Goal: Task Accomplishment & Management: Manage account settings

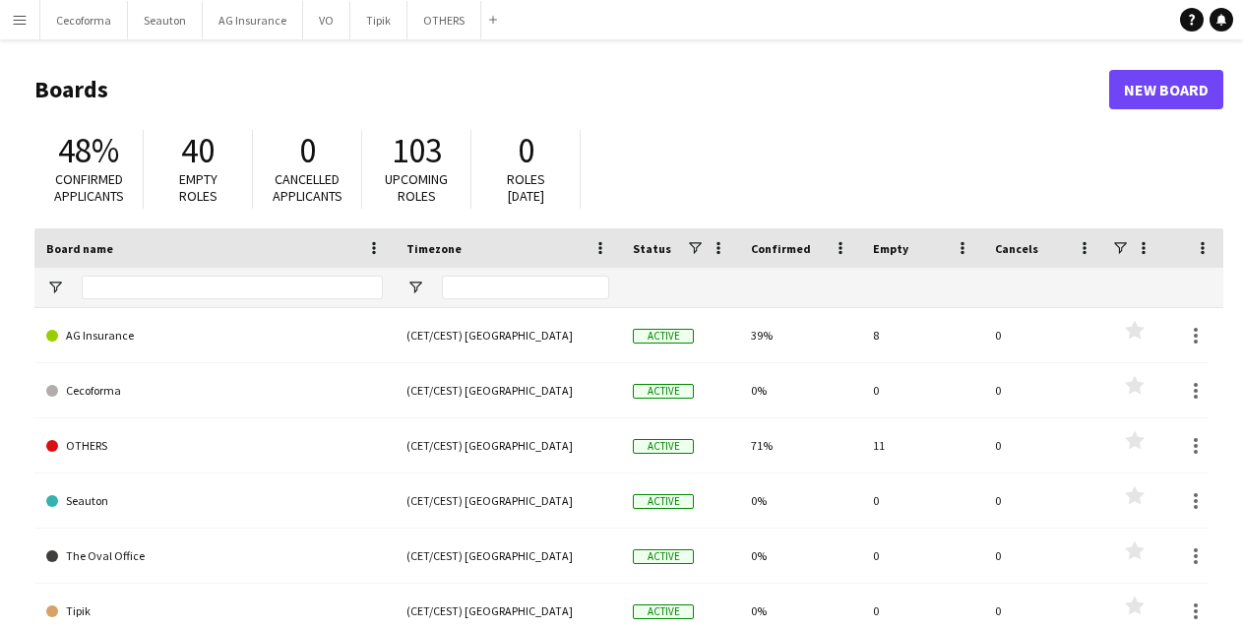
click at [13, 22] on app-icon "Menu" at bounding box center [20, 20] width 16 height 16
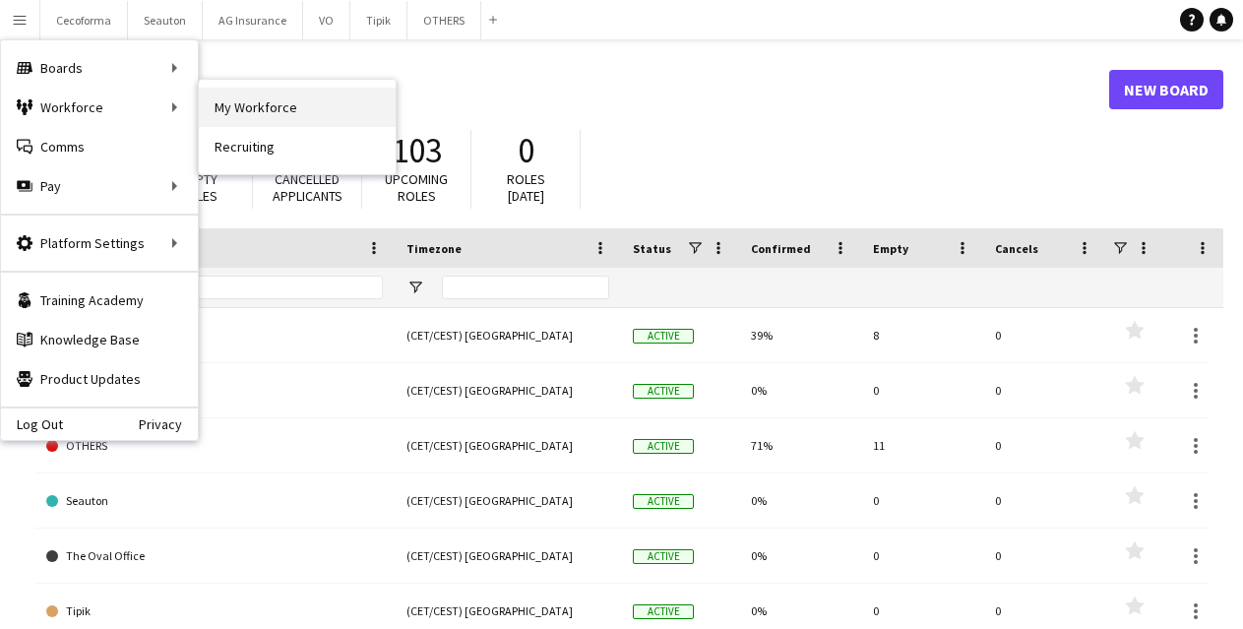
click at [232, 107] on link "My Workforce" at bounding box center [297, 107] width 197 height 39
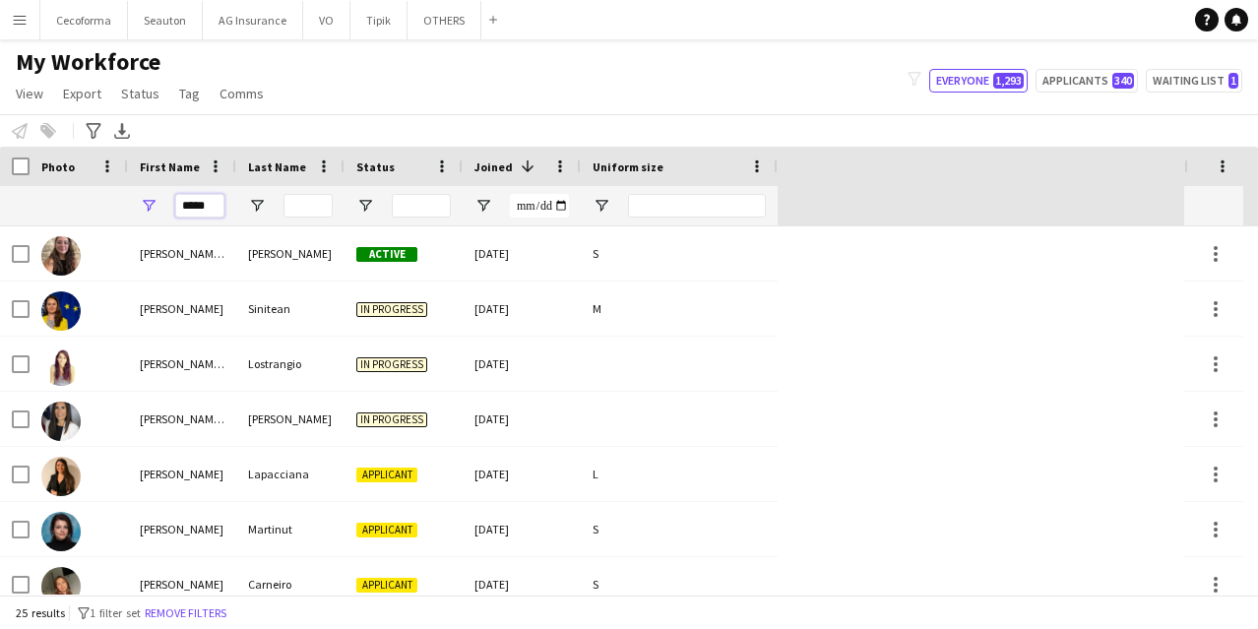
drag, startPoint x: 217, startPoint y: 206, endPoint x: 145, endPoint y: 207, distance: 71.9
click at [142, 208] on div "*****" at bounding box center [182, 205] width 108 height 39
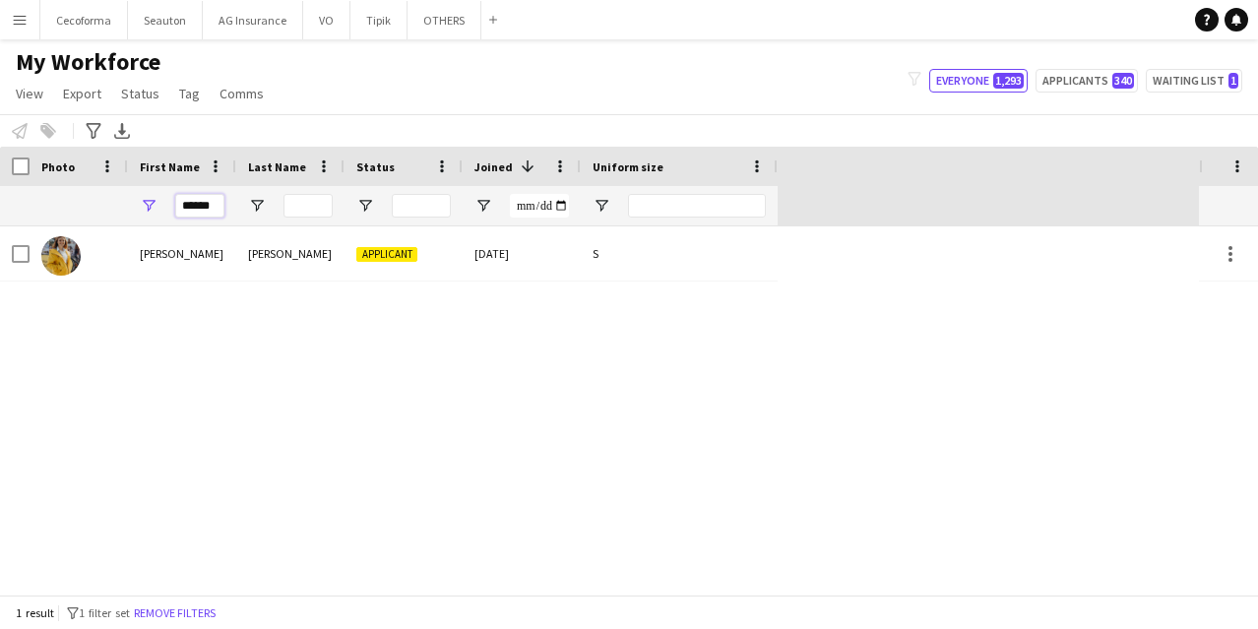
type input "******"
click at [405, 423] on div "[PERSON_NAME] Applicant [DATE] S" at bounding box center [599, 410] width 1199 height 368
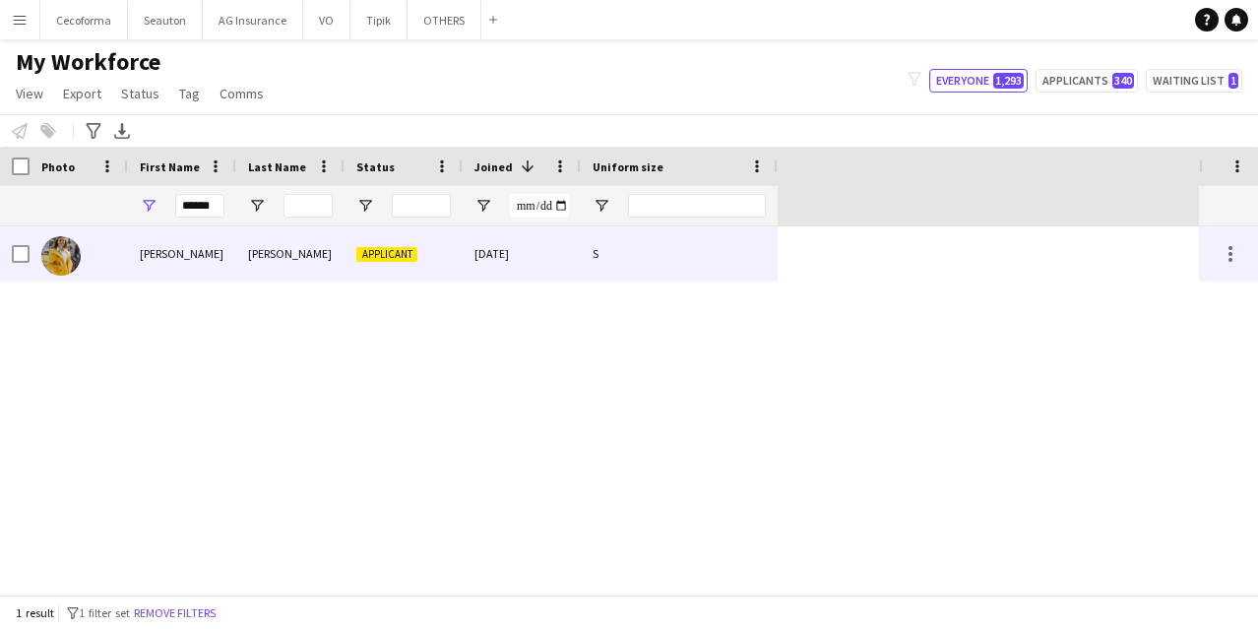
click at [291, 257] on div "[PERSON_NAME]" at bounding box center [290, 253] width 108 height 54
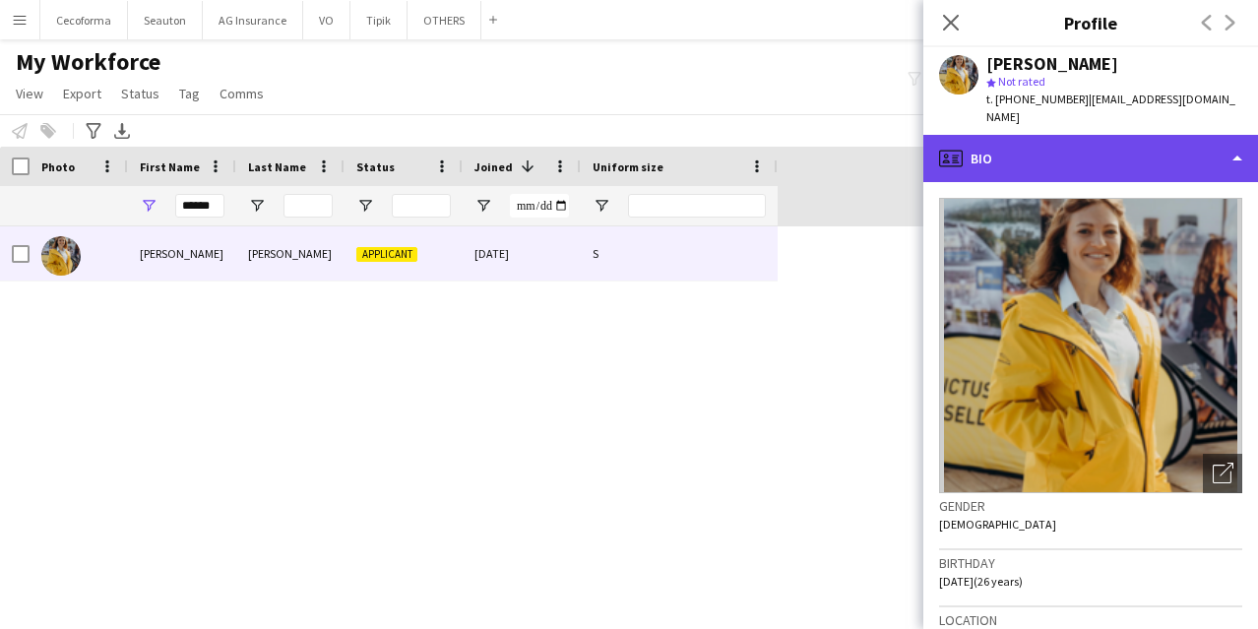
click at [1082, 135] on div "profile Bio" at bounding box center [1090, 158] width 335 height 47
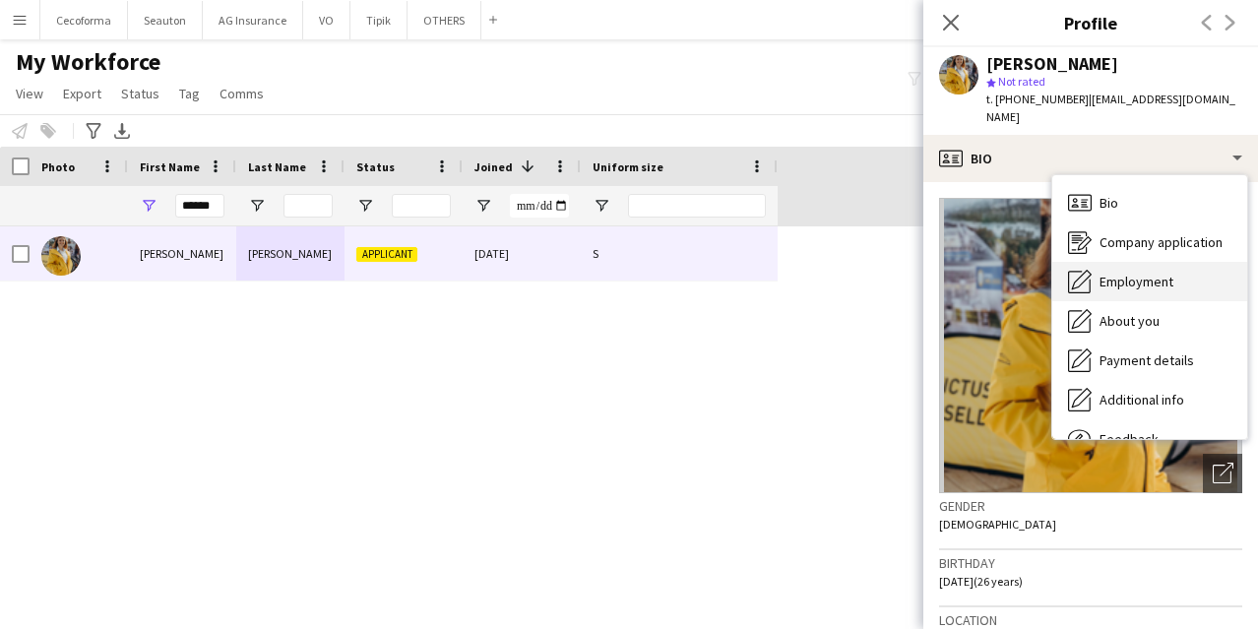
click at [1163, 273] on span "Employment" at bounding box center [1137, 282] width 74 height 18
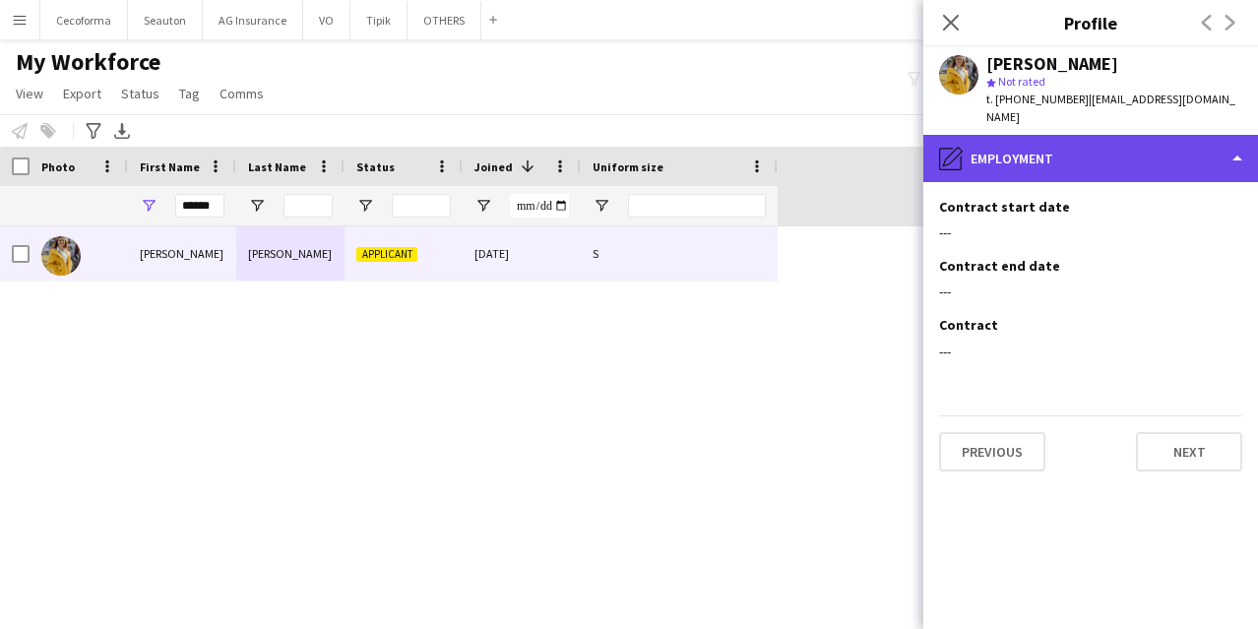
click at [1050, 135] on div "pencil4 Employment" at bounding box center [1090, 158] width 335 height 47
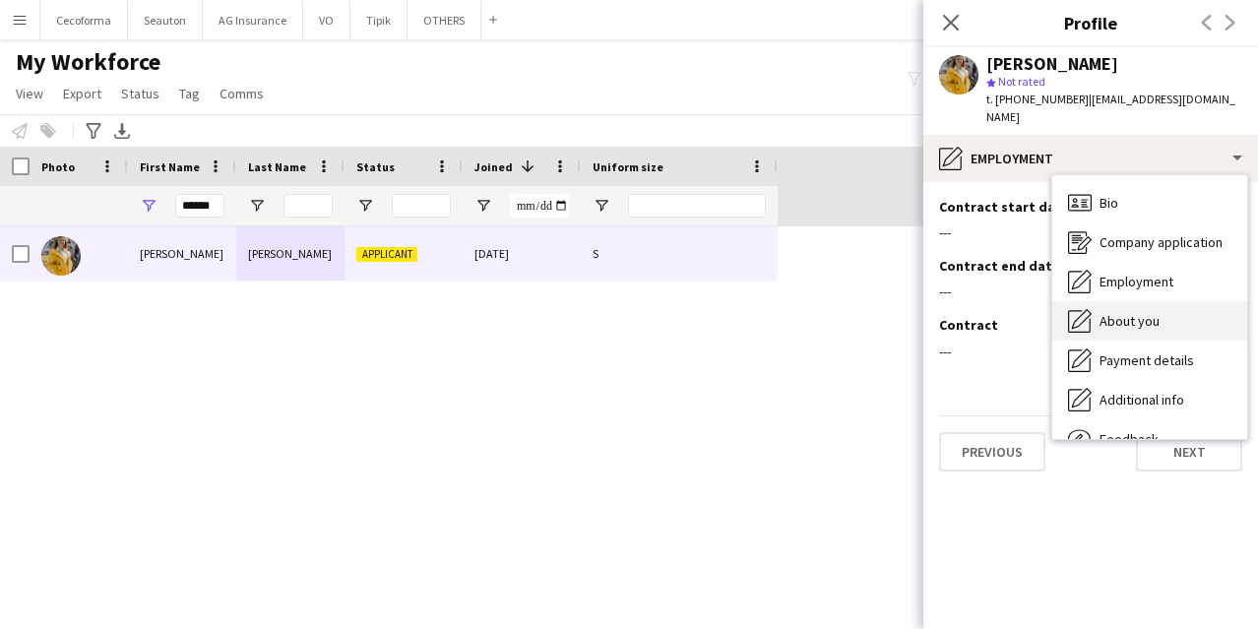
click at [1139, 301] on div "About you About you" at bounding box center [1149, 320] width 195 height 39
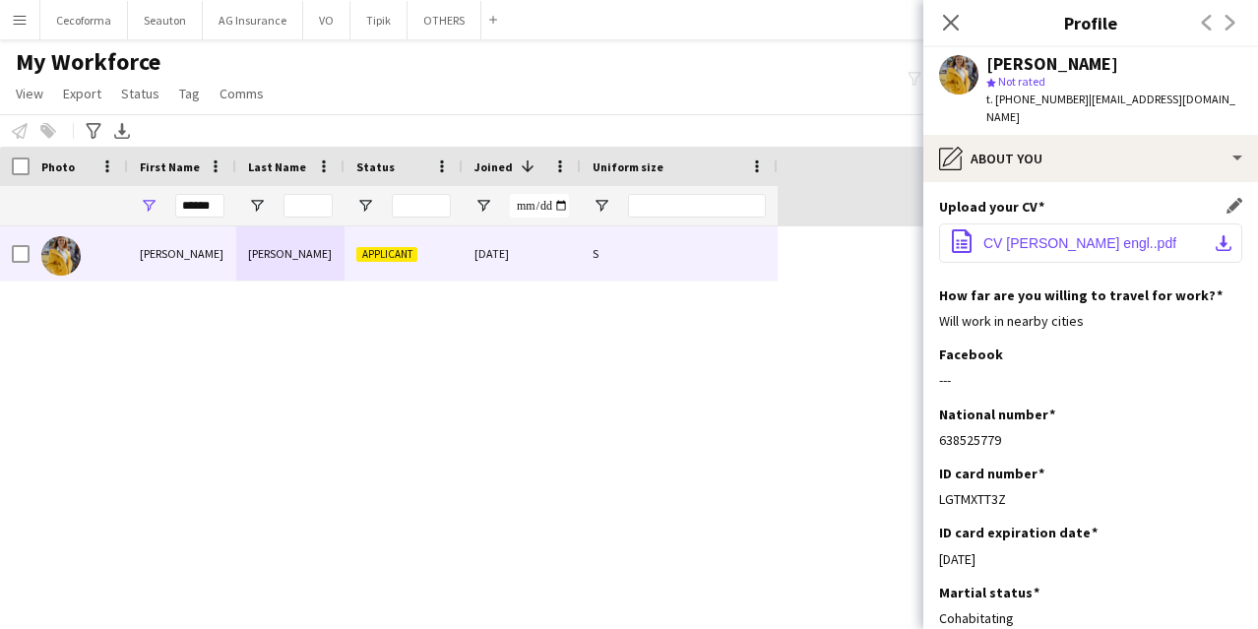
click at [1107, 235] on span "CV [PERSON_NAME] engl..pdf" at bounding box center [1079, 243] width 193 height 16
drag, startPoint x: 369, startPoint y: 384, endPoint x: 405, endPoint y: 348, distance: 50.8
click at [369, 384] on div "[PERSON_NAME] Applicant [DATE] S" at bounding box center [599, 410] width 1199 height 368
click at [394, 459] on div "[PERSON_NAME] Applicant [DATE] S" at bounding box center [599, 410] width 1199 height 368
